Goal: Task Accomplishment & Management: Manage account settings

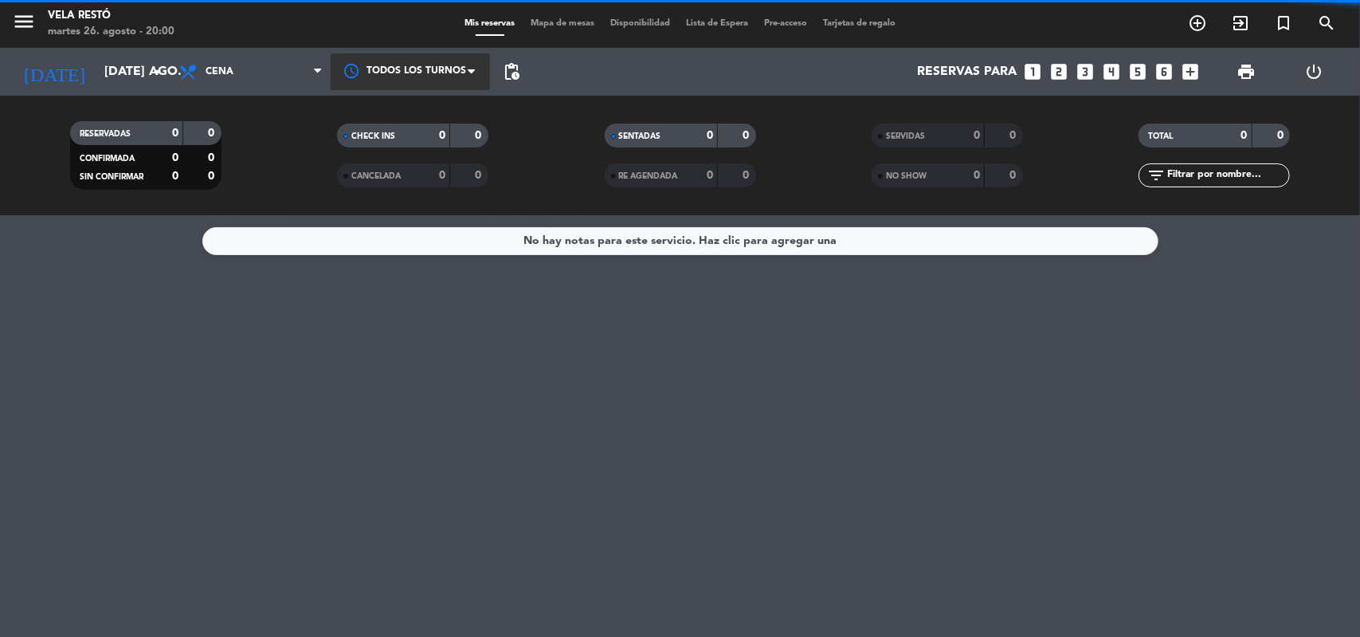
click at [457, 80] on div at bounding box center [410, 71] width 159 height 36
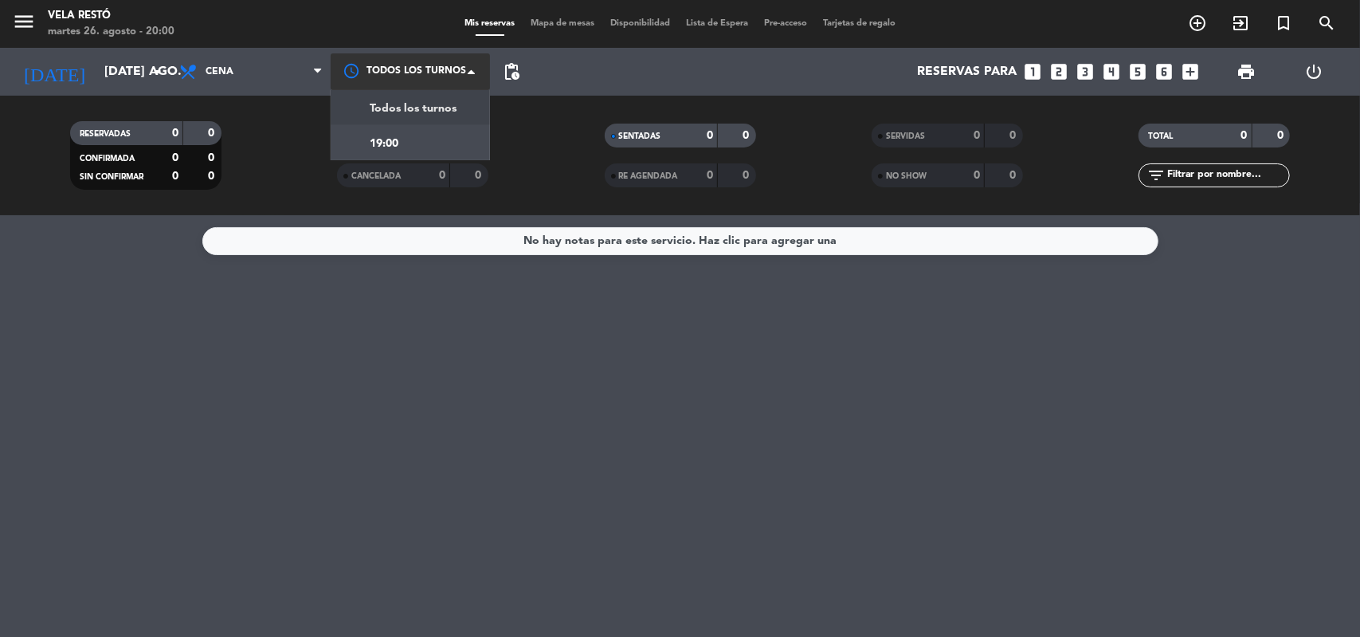
click at [457, 77] on div at bounding box center [410, 71] width 159 height 36
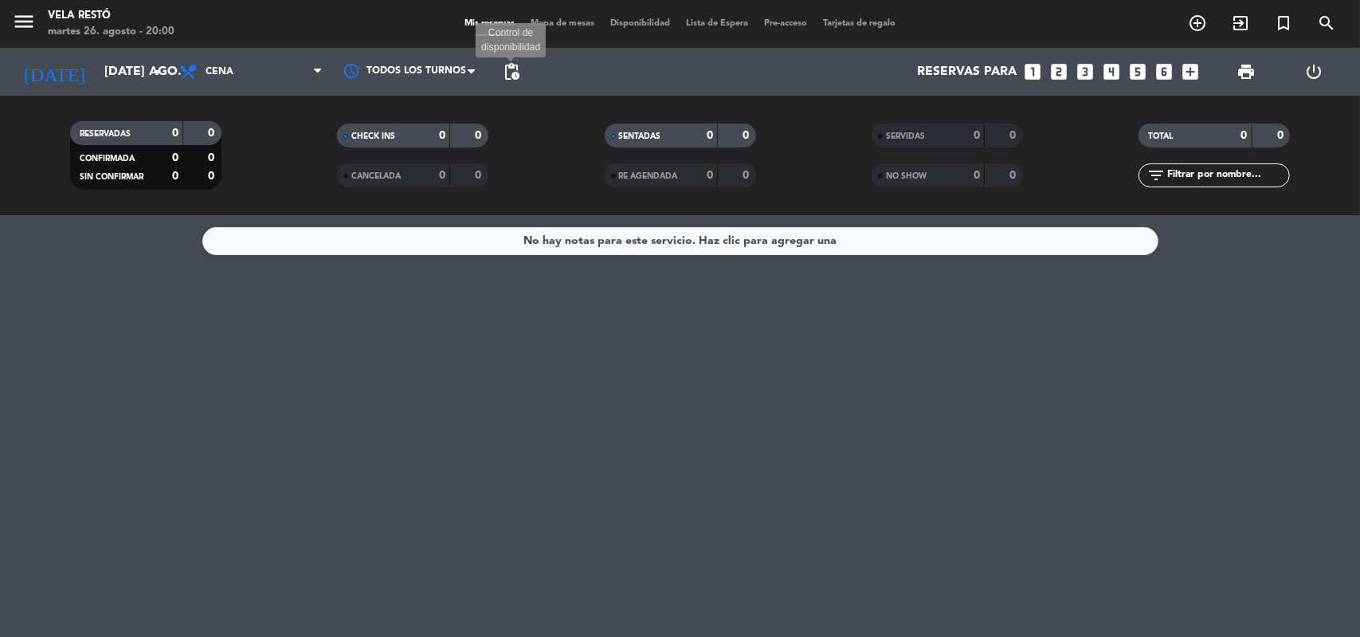
click at [508, 71] on span "pending_actions" at bounding box center [511, 71] width 19 height 19
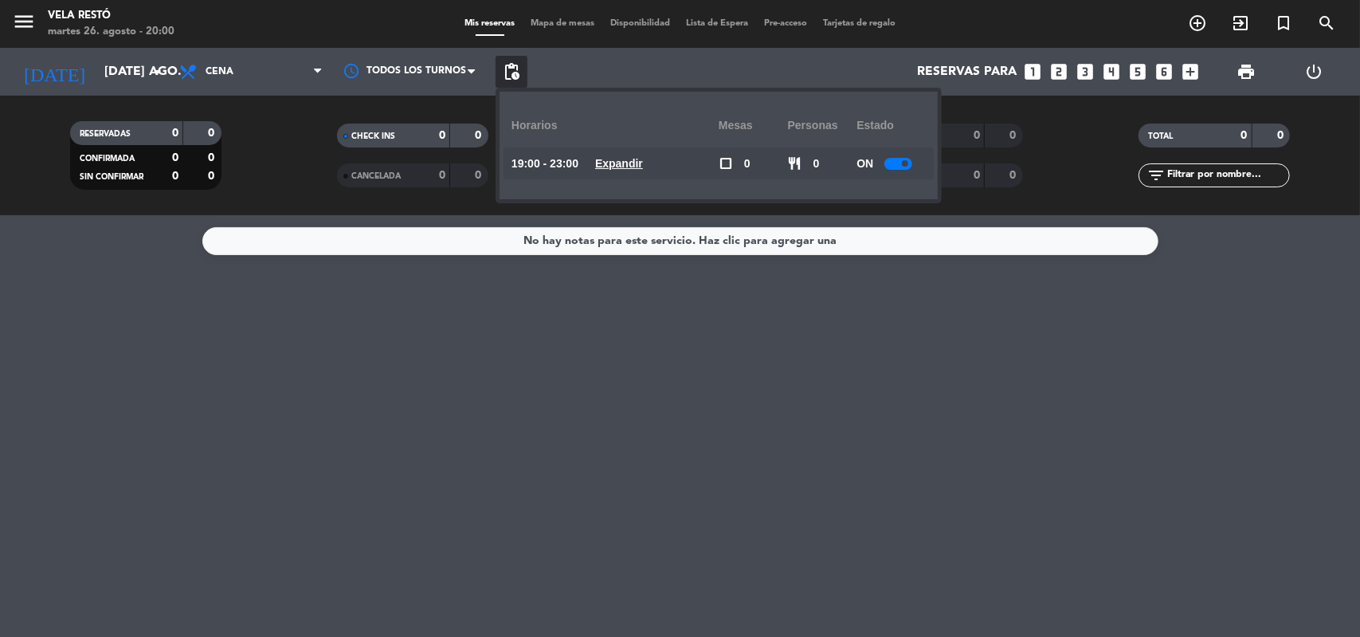
click at [623, 171] on span "Expandir" at bounding box center [619, 164] width 48 height 18
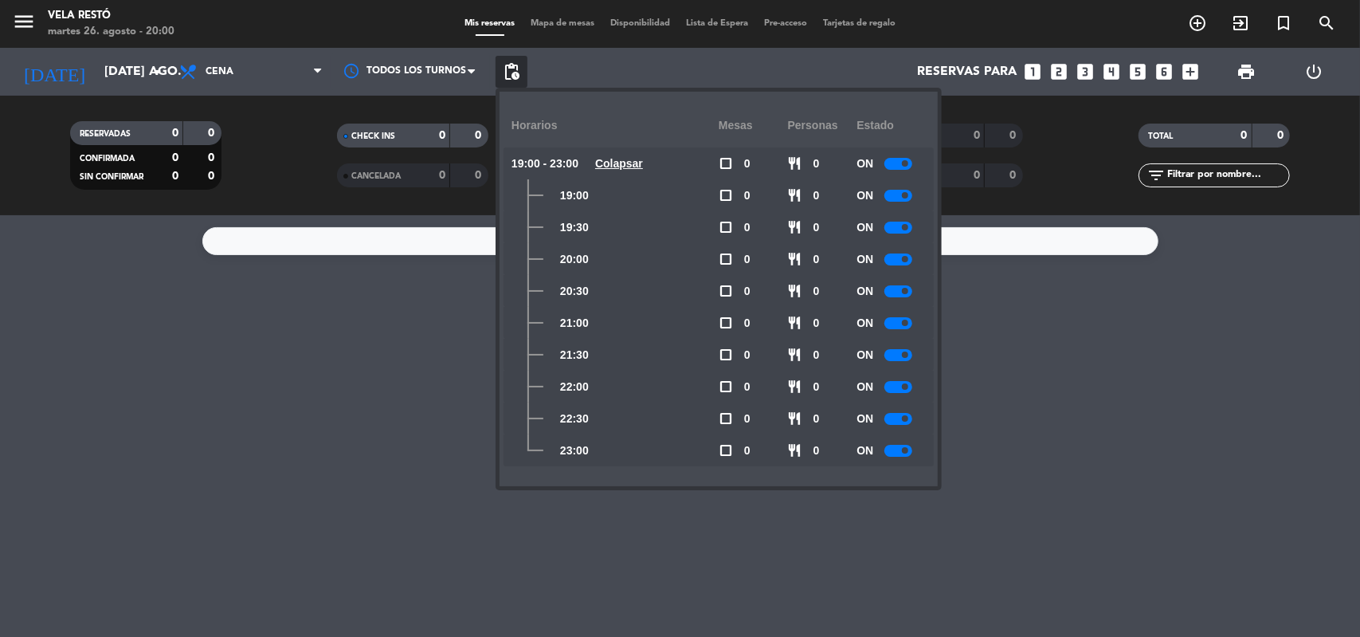
click at [626, 167] on u "Colapsar" at bounding box center [619, 163] width 48 height 13
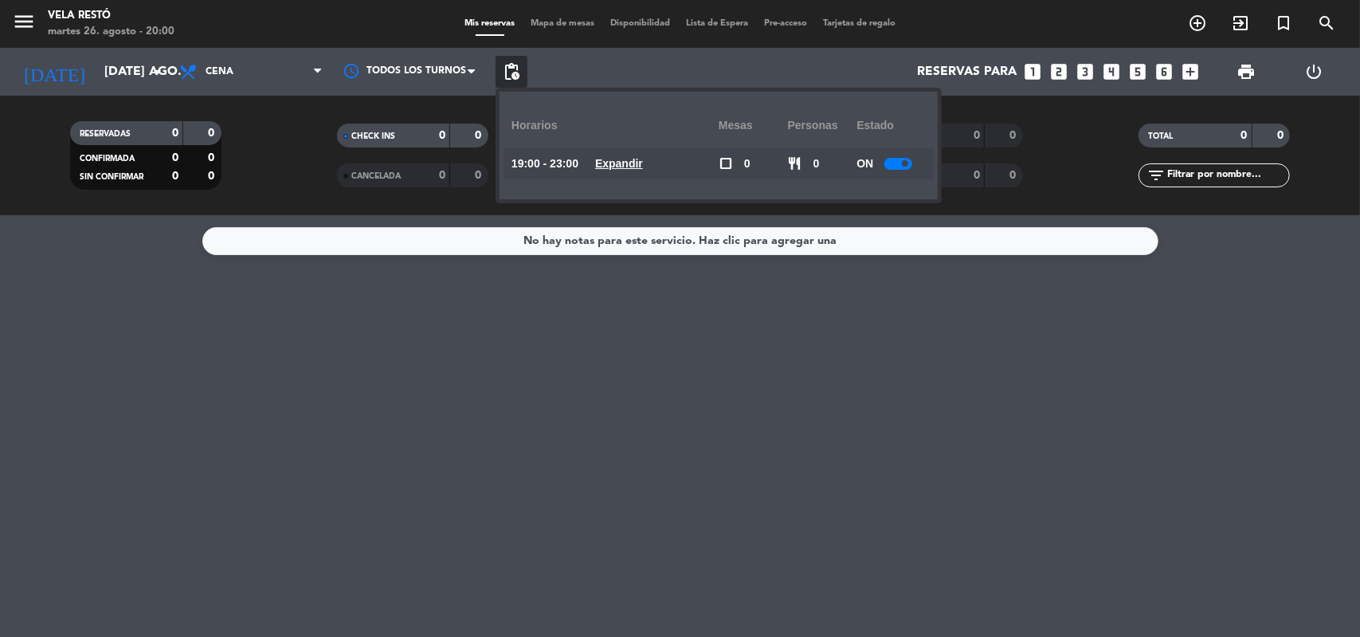
click at [626, 167] on u "Expandir" at bounding box center [619, 163] width 48 height 13
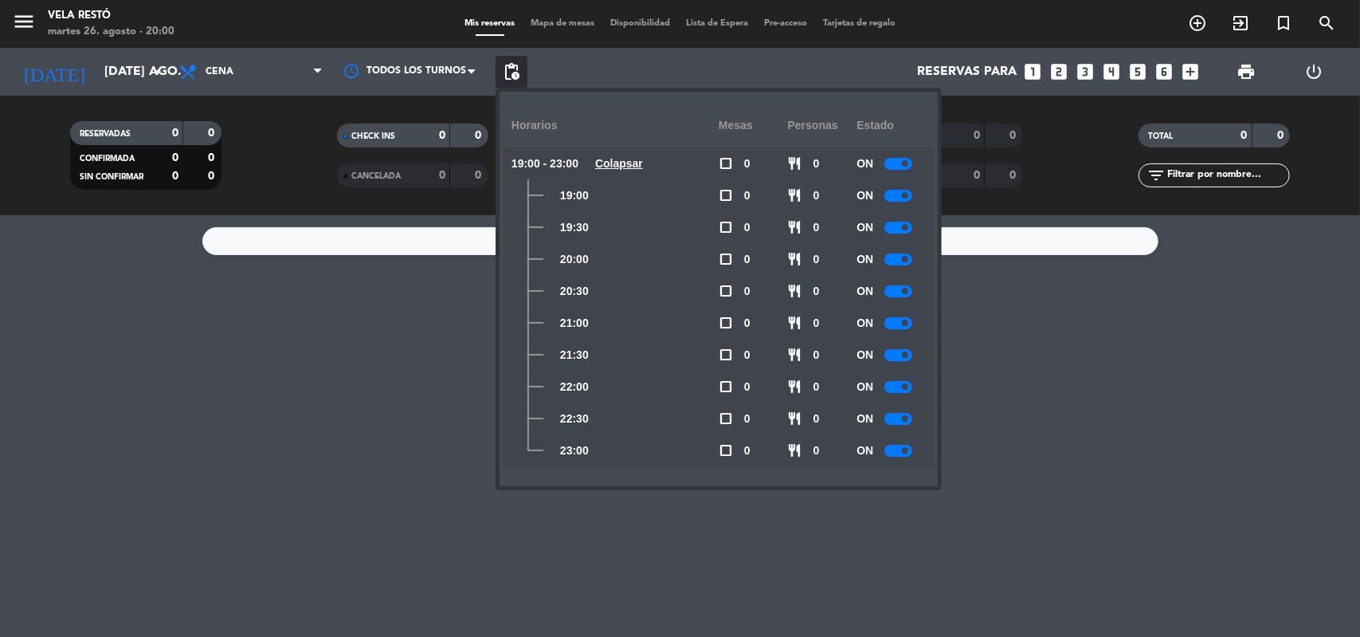
click at [643, 163] on u "Colapsar" at bounding box center [619, 163] width 48 height 13
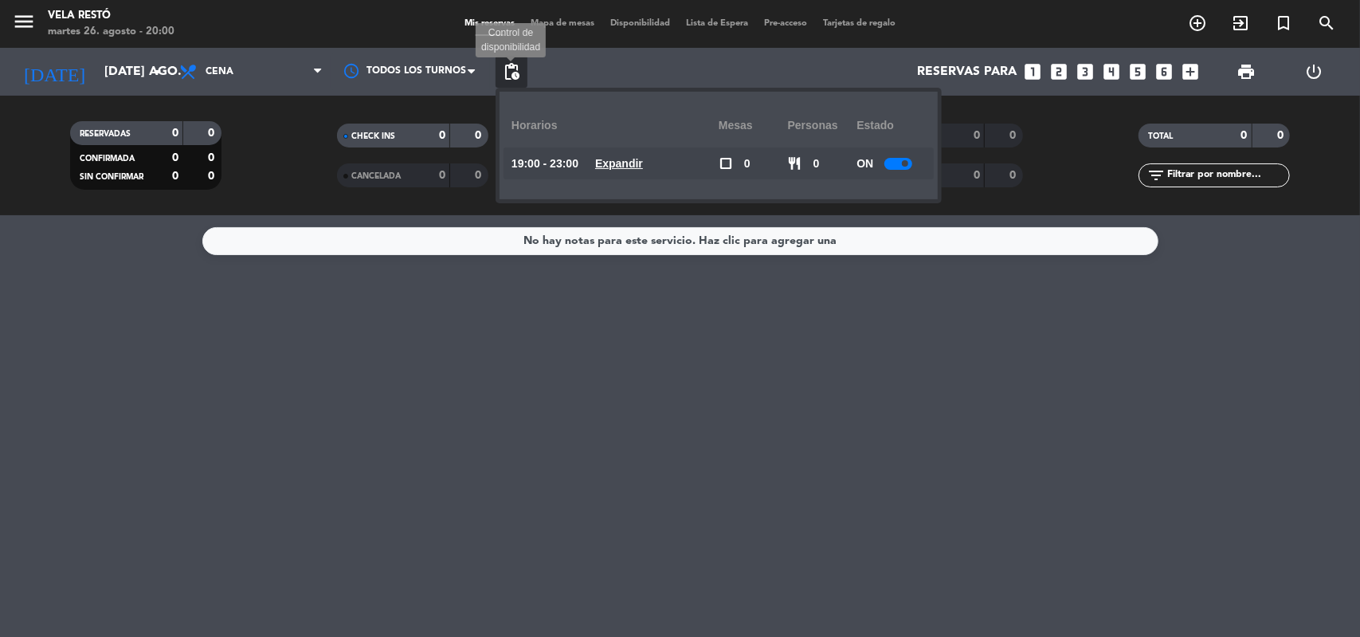
click at [512, 73] on span "pending_actions" at bounding box center [511, 71] width 19 height 19
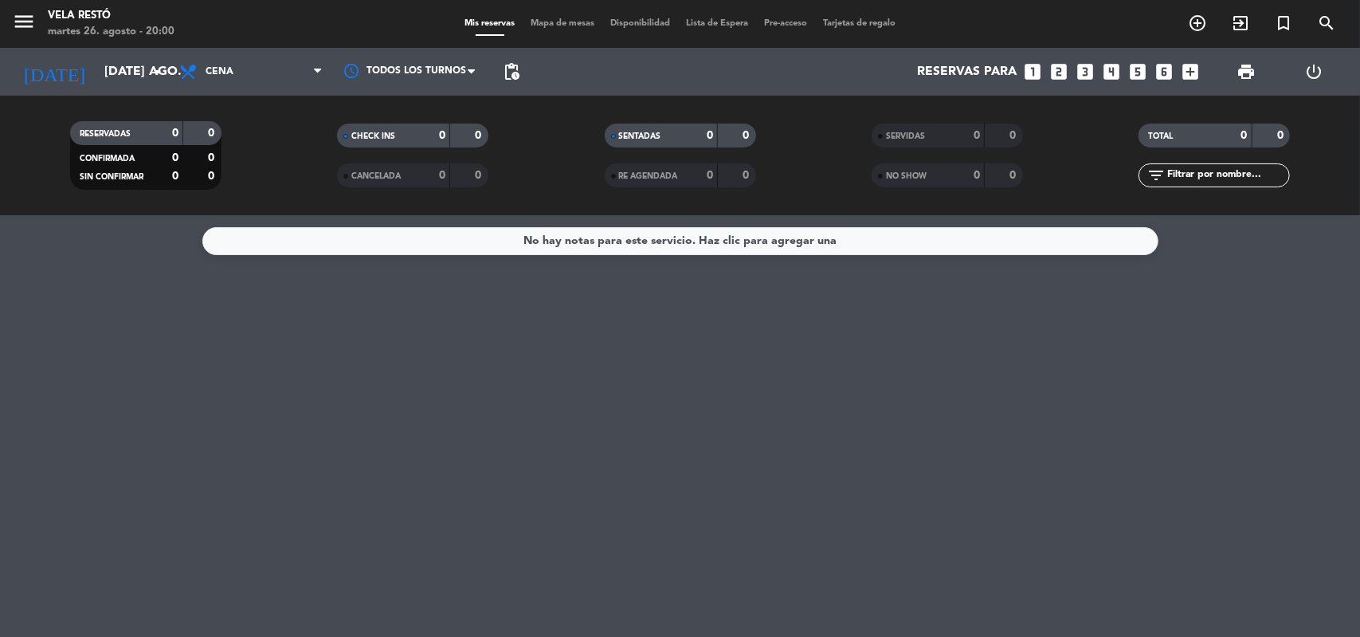
click at [669, 89] on div "Reservas para looks_one looks_two looks_3 looks_4 looks_5 looks_6 add_box" at bounding box center [867, 72] width 680 height 48
